Goal: Submit feedback/report problem

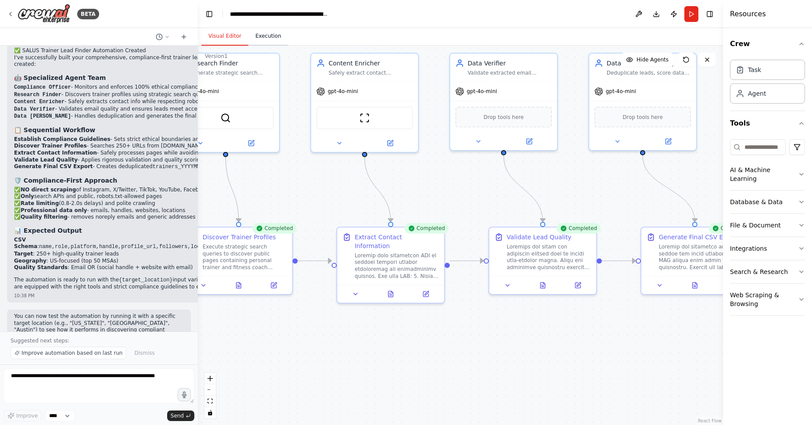
click at [268, 36] on button "Execution" at bounding box center [268, 36] width 40 height 18
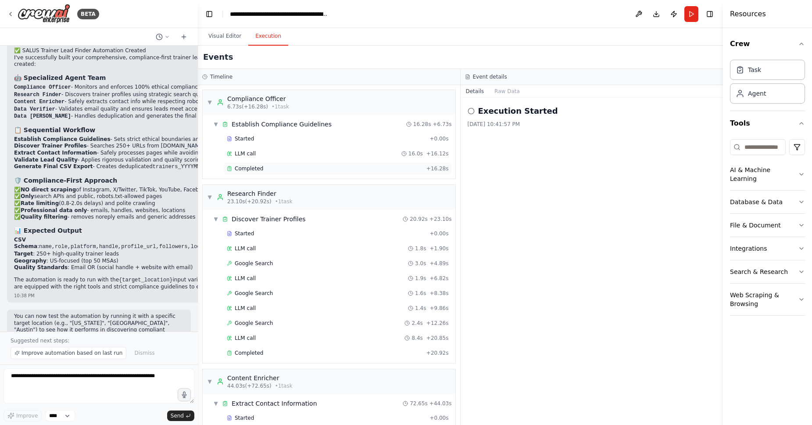
click at [360, 174] on div "Completed + 16.28s" at bounding box center [338, 168] width 228 height 13
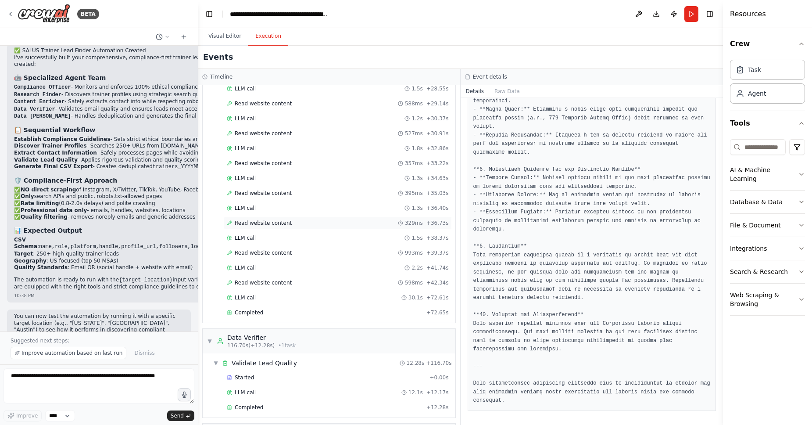
scroll to position [787, 0]
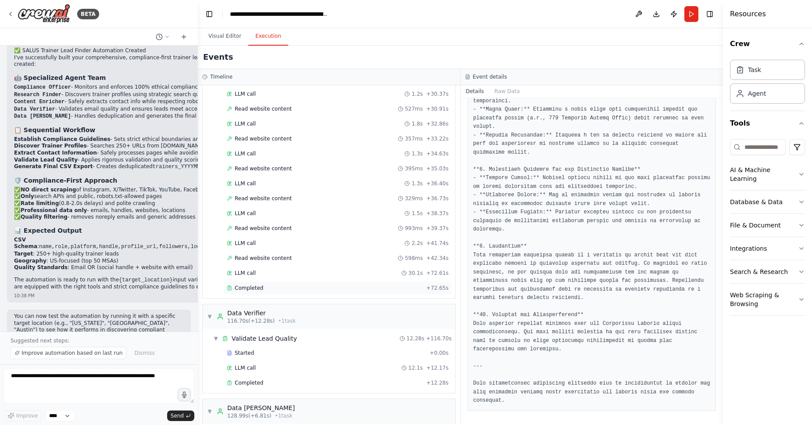
click at [348, 292] on div "Completed + 72.65s" at bounding box center [338, 287] width 228 height 13
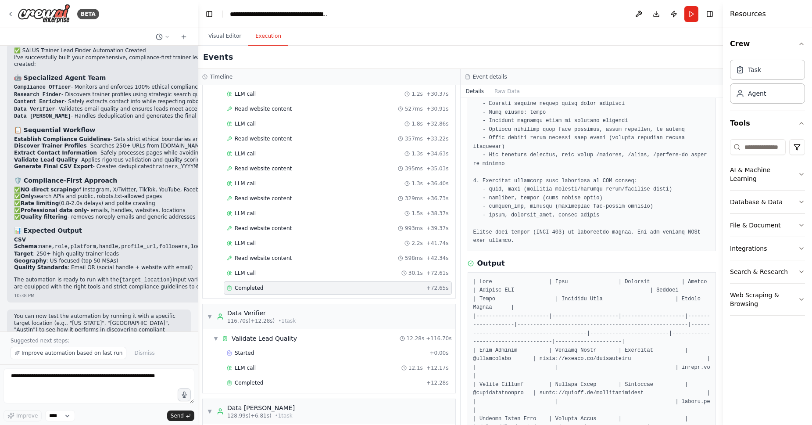
scroll to position [704, 0]
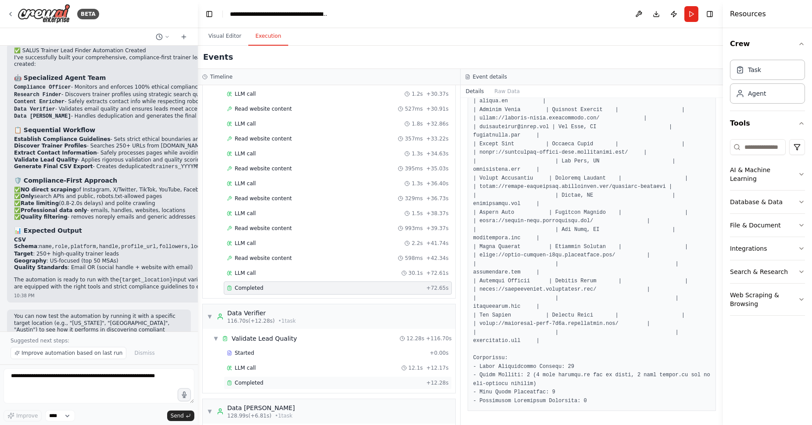
click at [384, 383] on div "Completed" at bounding box center [325, 382] width 196 height 7
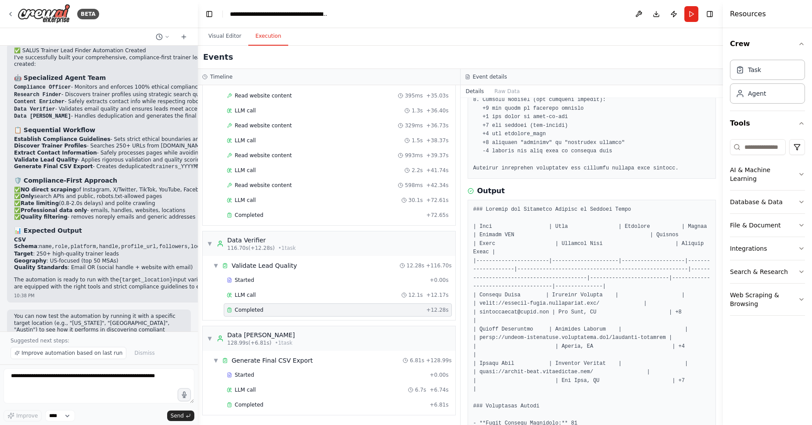
scroll to position [525, 0]
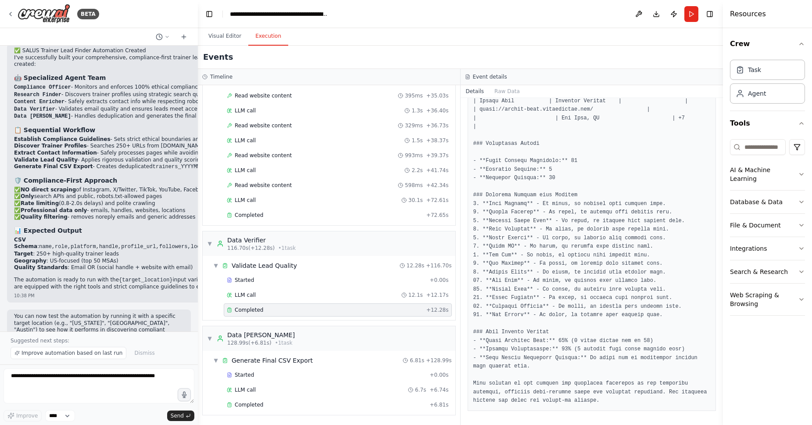
click at [326, 412] on div "Started + 0.00s LLM call 6.7s + 6.74s Completed + 6.81s" at bounding box center [333, 390] width 246 height 45
click at [327, 408] on div "Completed" at bounding box center [326, 404] width 199 height 7
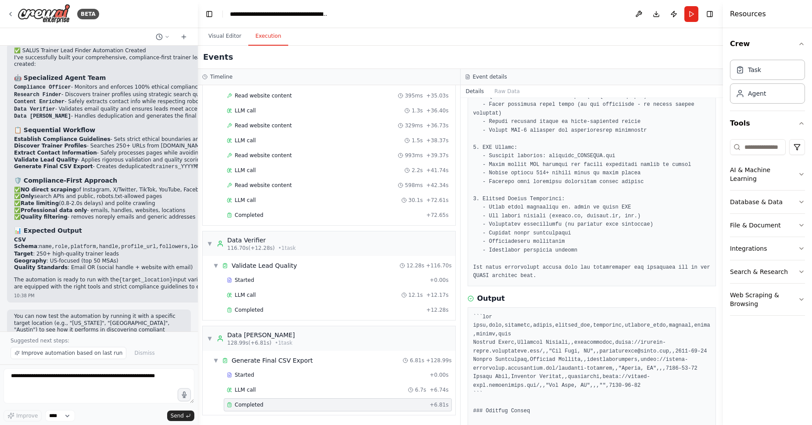
scroll to position [405, 0]
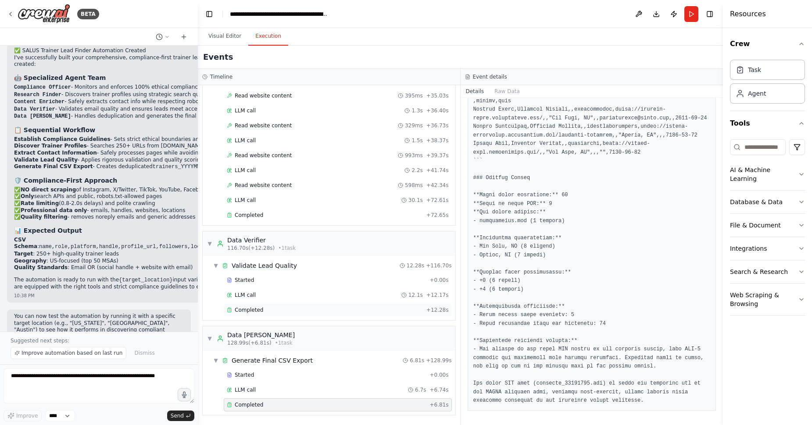
click at [291, 313] on div "Completed" at bounding box center [325, 309] width 196 height 7
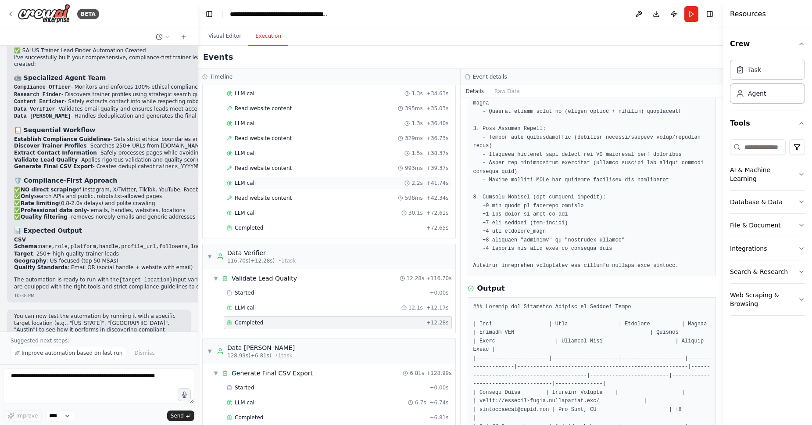
scroll to position [843, 0]
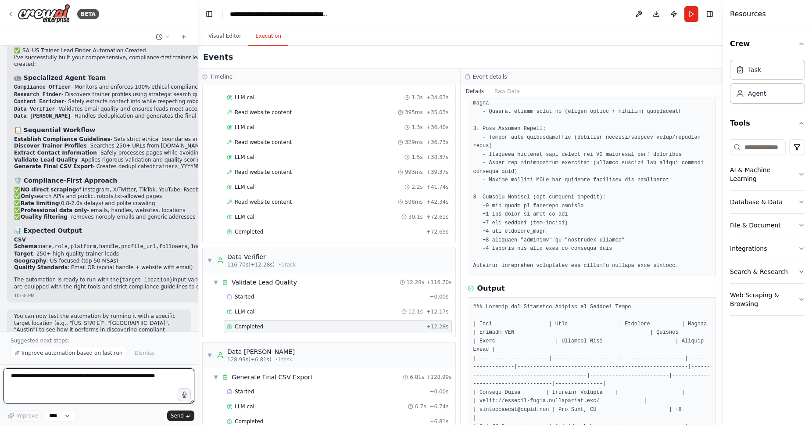
click at [116, 381] on textarea at bounding box center [99, 385] width 191 height 35
type textarea "**********"
click at [181, 411] on button "Send" at bounding box center [180, 415] width 27 height 11
